Goal: Check status: Check status

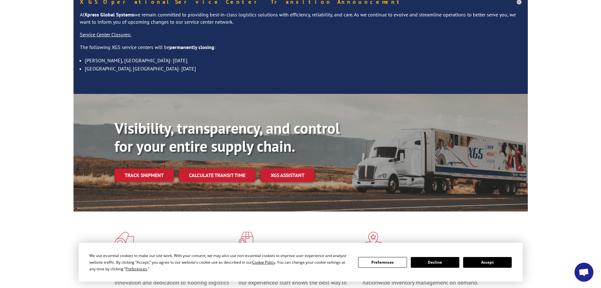
scroll to position [63, 0]
click at [158, 168] on link "Track shipment" at bounding box center [144, 174] width 59 height 13
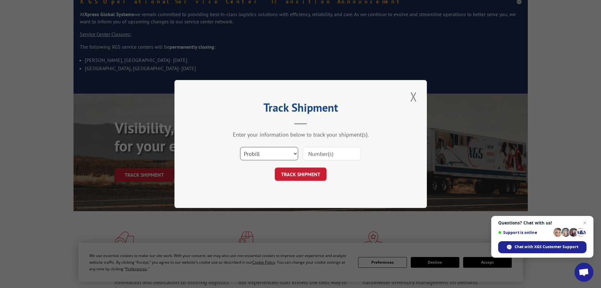
drag, startPoint x: 307, startPoint y: 153, endPoint x: 276, endPoint y: 153, distance: 31.6
click at [276, 151] on select "Select category... Probill BOL PO" at bounding box center [269, 153] width 58 height 13
select select "po"
click at [240, 147] on select "Select category... Probill BOL PO" at bounding box center [269, 153] width 58 height 13
click at [322, 153] on input at bounding box center [332, 153] width 58 height 13
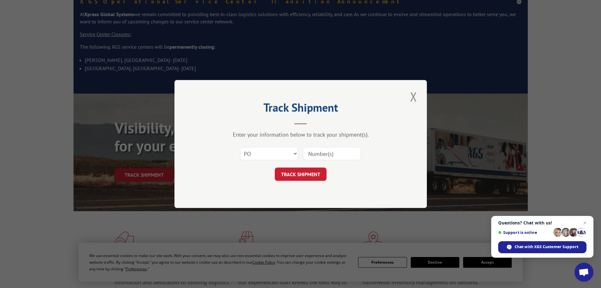
paste input "37537219"
type input "37537219"
click at [319, 177] on button "TRACK SHIPMENT" at bounding box center [301, 173] width 52 height 13
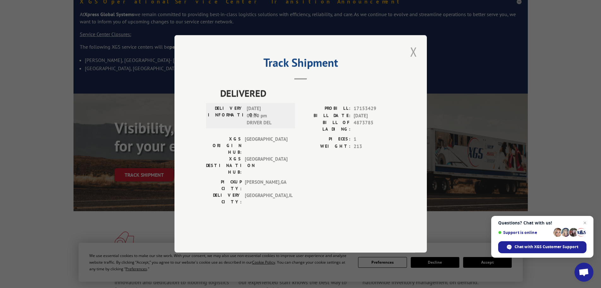
click at [415, 60] on button "Close modal" at bounding box center [413, 51] width 11 height 17
